Goal: Go to known website: Access a specific website the user already knows

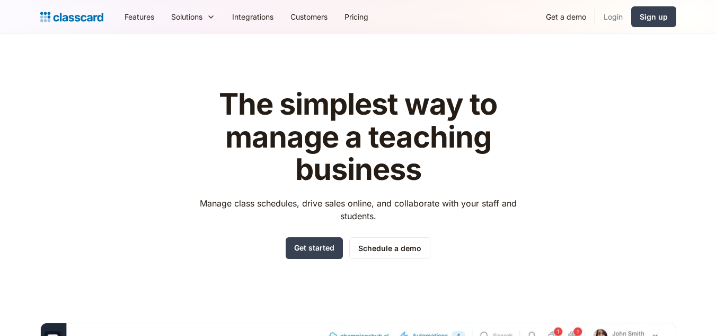
click at [612, 15] on link "Login" at bounding box center [613, 17] width 36 height 24
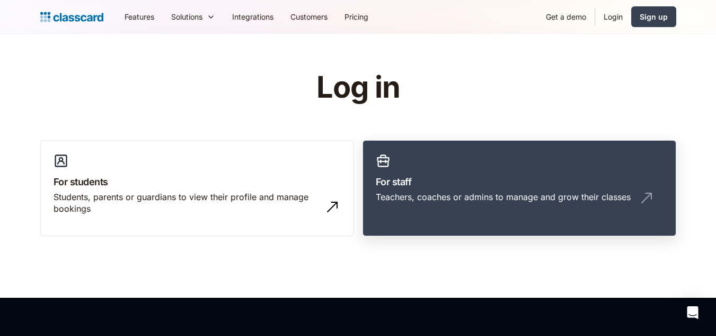
click at [462, 184] on h3 "For staff" at bounding box center [519, 181] width 287 height 14
